Goal: Check status

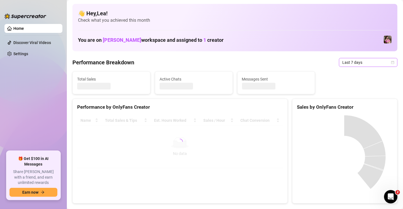
click at [392, 62] on div "Last 7 days" at bounding box center [368, 62] width 58 height 9
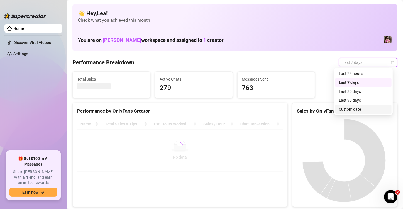
click at [368, 107] on div "Custom date" at bounding box center [363, 109] width 50 height 6
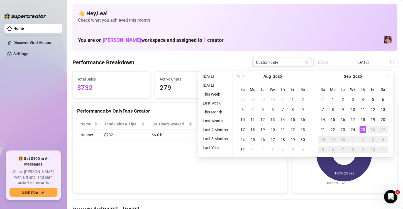
type input "[DATE]"
click at [362, 129] on div "25" at bounding box center [362, 129] width 7 height 7
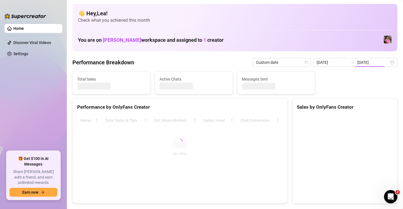
type input "[DATE]"
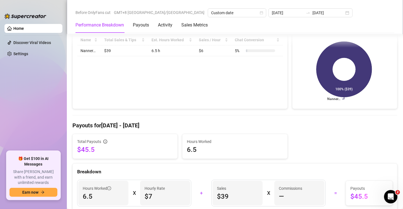
scroll to position [102, 0]
